Goal: Information Seeking & Learning: Understand process/instructions

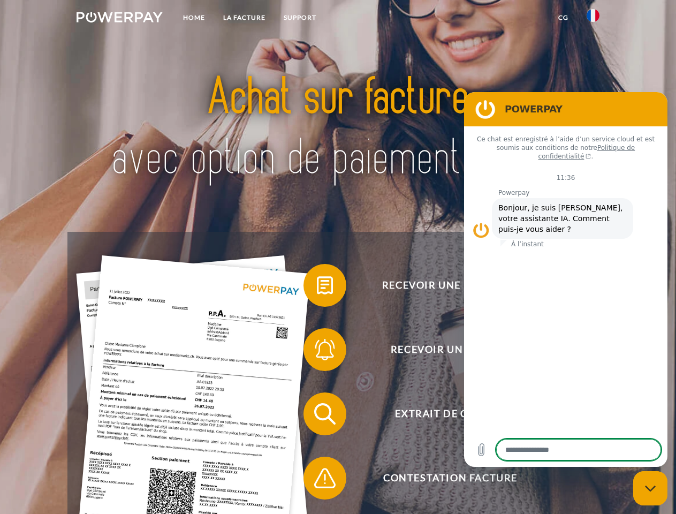
click at [119, 19] on img at bounding box center [120, 17] width 86 height 11
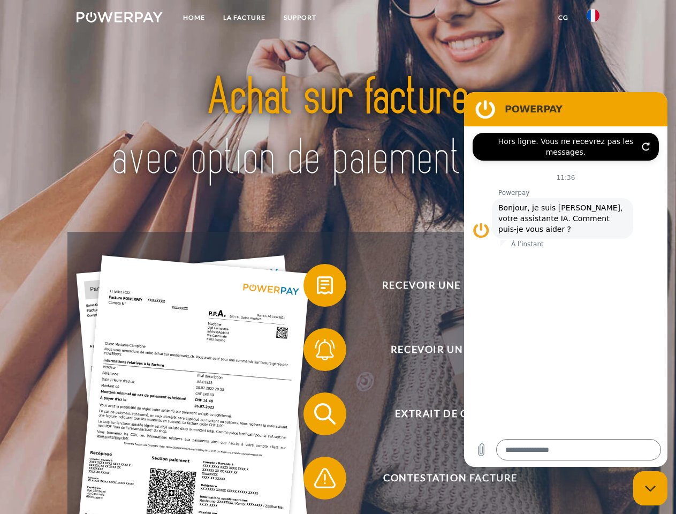
click at [593, 19] on img at bounding box center [592, 15] width 13 height 13
click at [563, 18] on link "CG" at bounding box center [563, 17] width 28 height 19
click at [317, 287] on span at bounding box center [309, 285] width 54 height 54
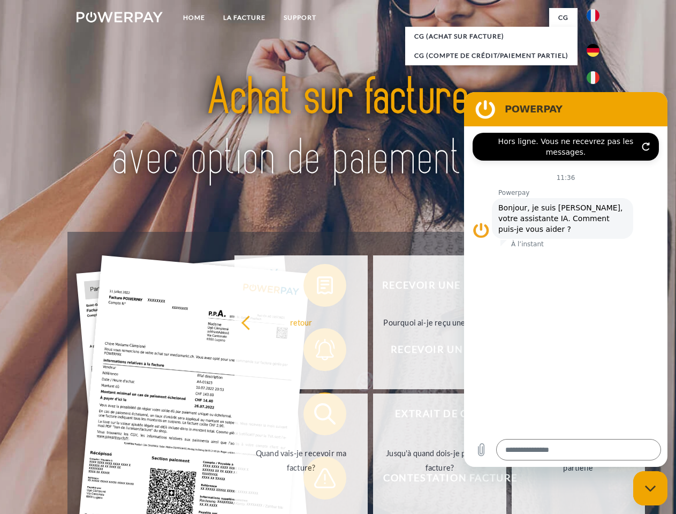
click at [317, 352] on div "Recevoir une facture ? Recevoir un rappel? Extrait de compte retour" at bounding box center [337, 446] width 540 height 428
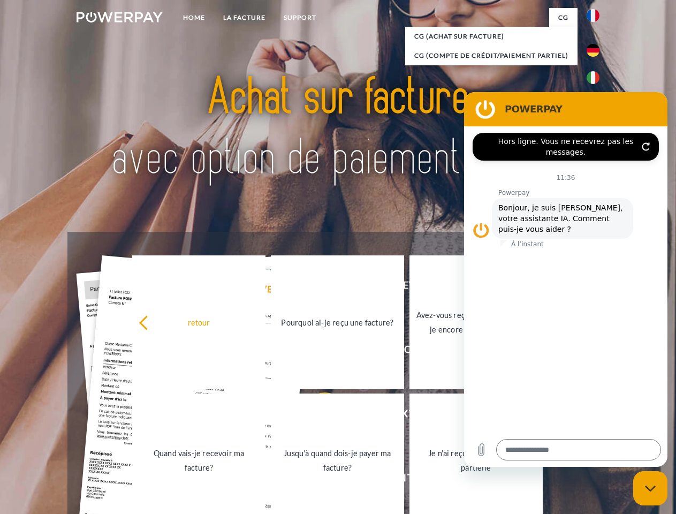
click at [317, 416] on link "Jusqu'à quand dois-je payer ma facture?" at bounding box center [337, 460] width 133 height 134
click at [317, 480] on span at bounding box center [309, 478] width 54 height 54
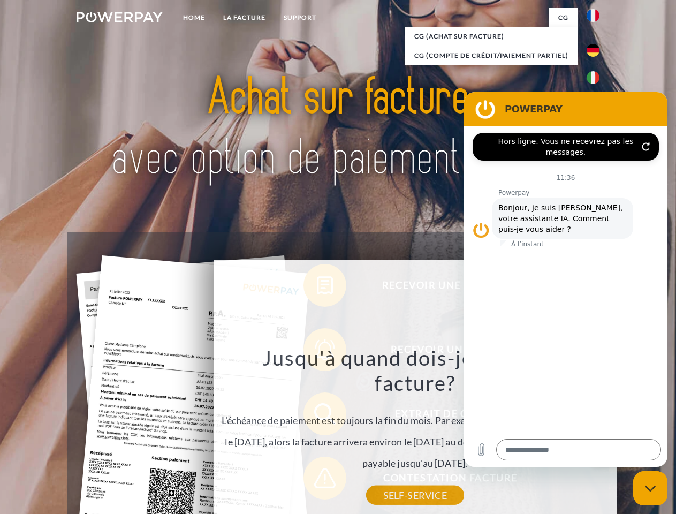
click at [650, 488] on icon "Fermer la fenêtre de messagerie" at bounding box center [650, 488] width 11 height 7
type textarea "*"
